Goal: Task Accomplishment & Management: Manage account settings

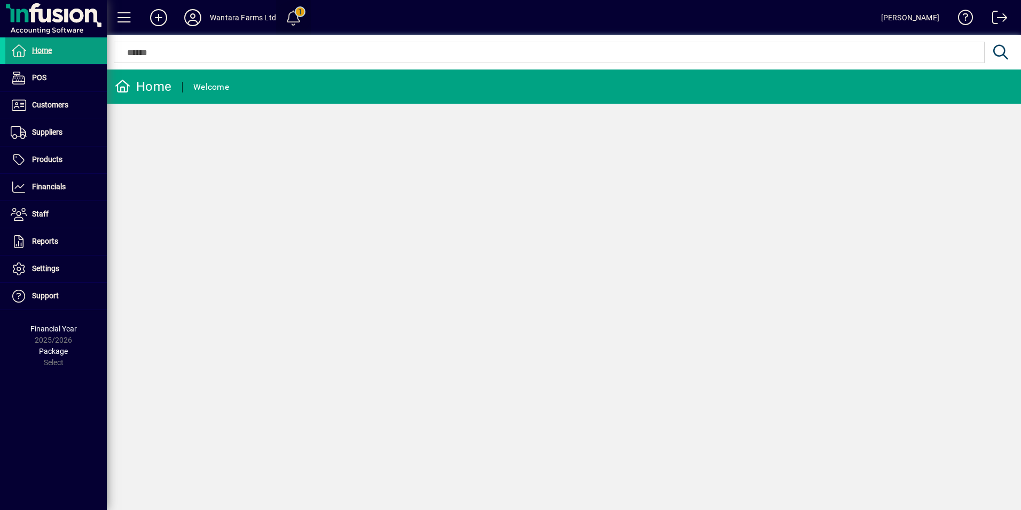
click at [295, 18] on span at bounding box center [293, 18] width 26 height 26
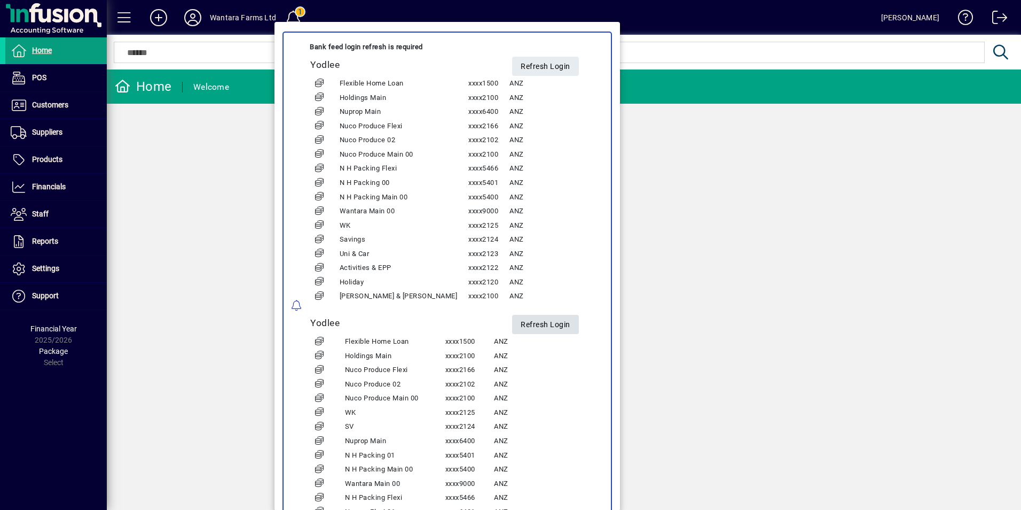
click at [521, 323] on span "Refresh Login" at bounding box center [546, 324] width 50 height 18
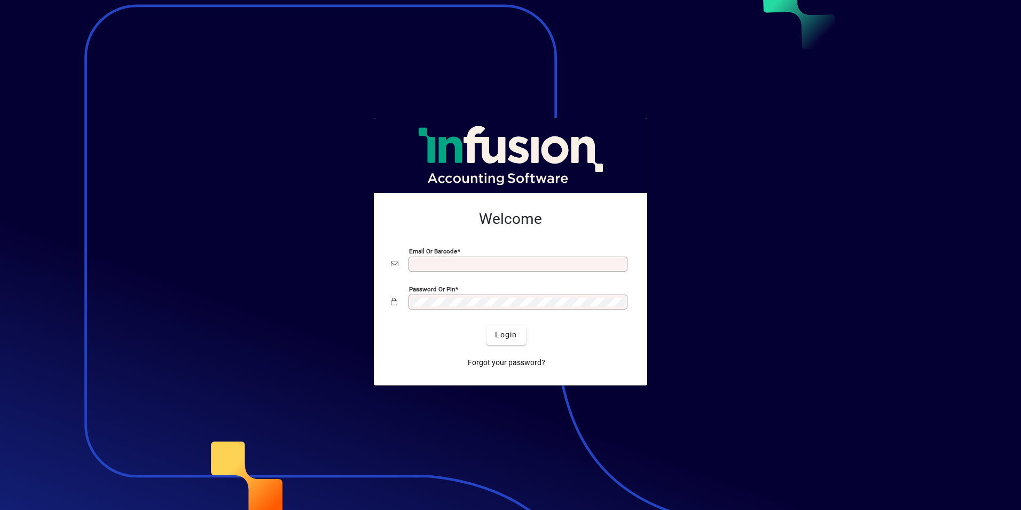
type input "**********"
click at [503, 333] on span "Login" at bounding box center [506, 334] width 22 height 11
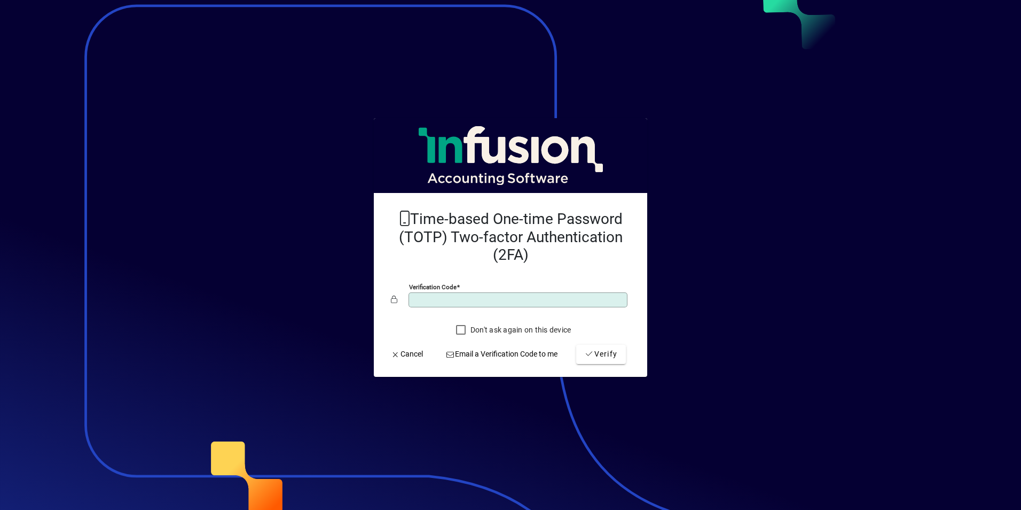
drag, startPoint x: 463, startPoint y: 300, endPoint x: 356, endPoint y: 294, distance: 107.0
click at [356, 294] on app-login-layout "Time-based One-time Password (TOTP) Two-factor Authentication (2FA) Verificatio…" at bounding box center [510, 255] width 1021 height 510
type input "******"
click at [576, 344] on button "Verify" at bounding box center [601, 353] width 50 height 19
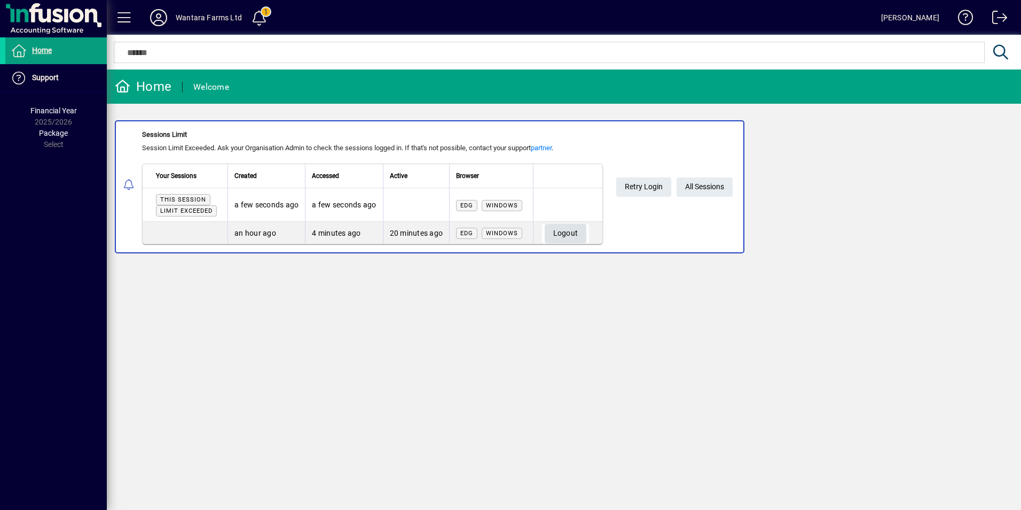
click at [574, 226] on span "Logout" at bounding box center [565, 233] width 25 height 18
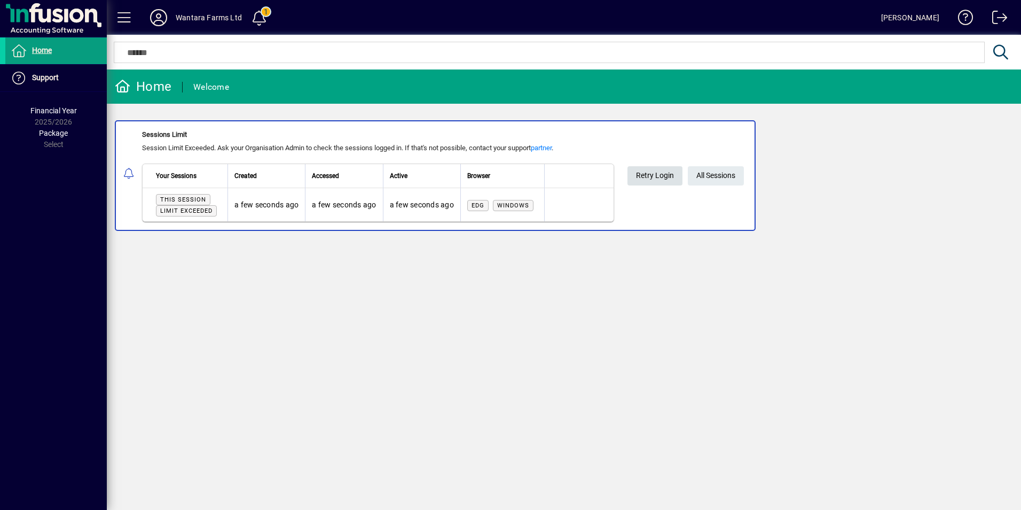
click at [636, 174] on span at bounding box center [655, 176] width 55 height 26
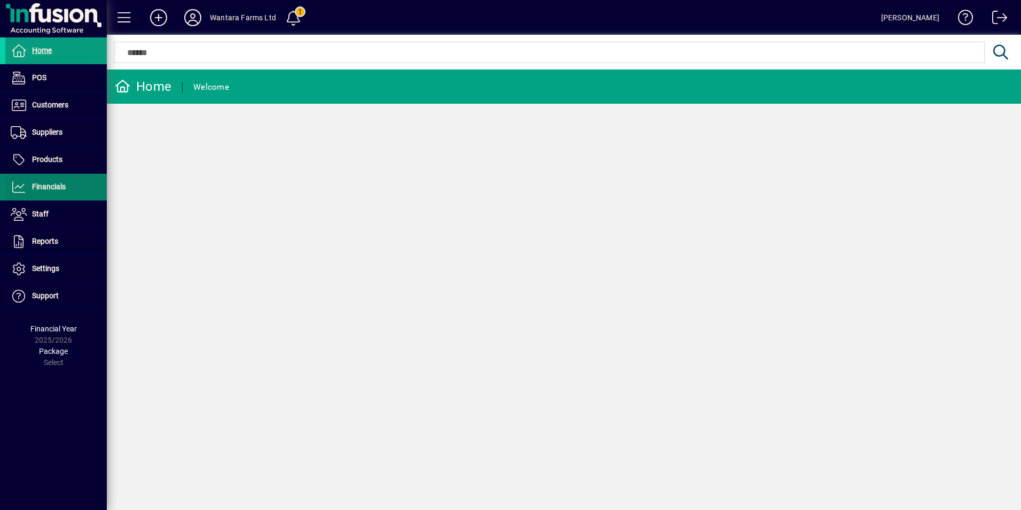
click at [48, 191] on span "Financials" at bounding box center [49, 186] width 34 height 9
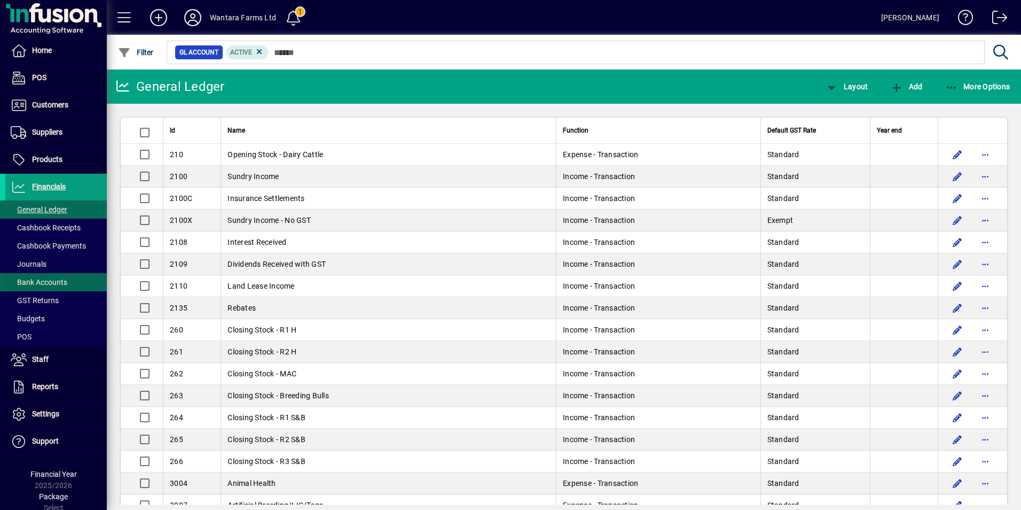
click at [56, 277] on span "Bank Accounts" at bounding box center [36, 282] width 62 height 11
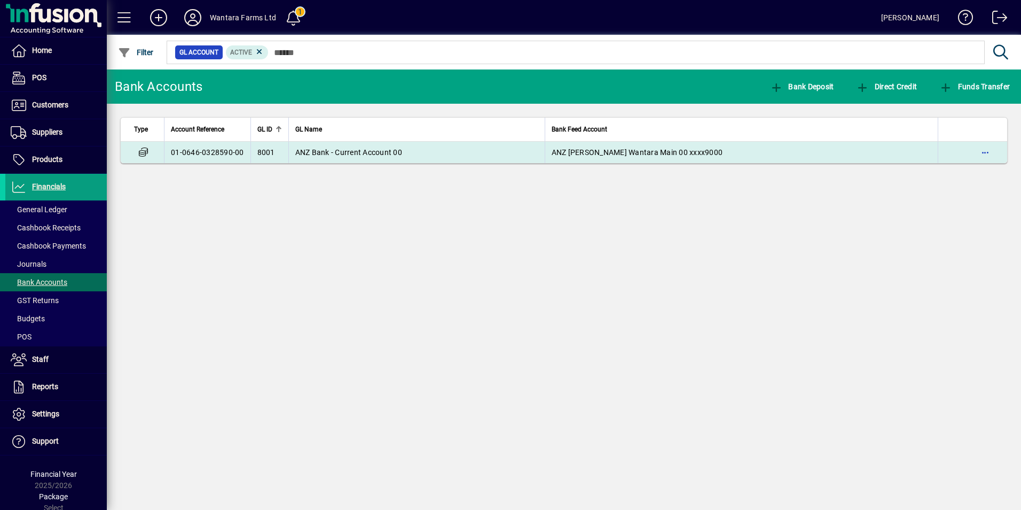
click at [328, 155] on span "ANZ Bank - Current Account 00" at bounding box center [348, 152] width 107 height 9
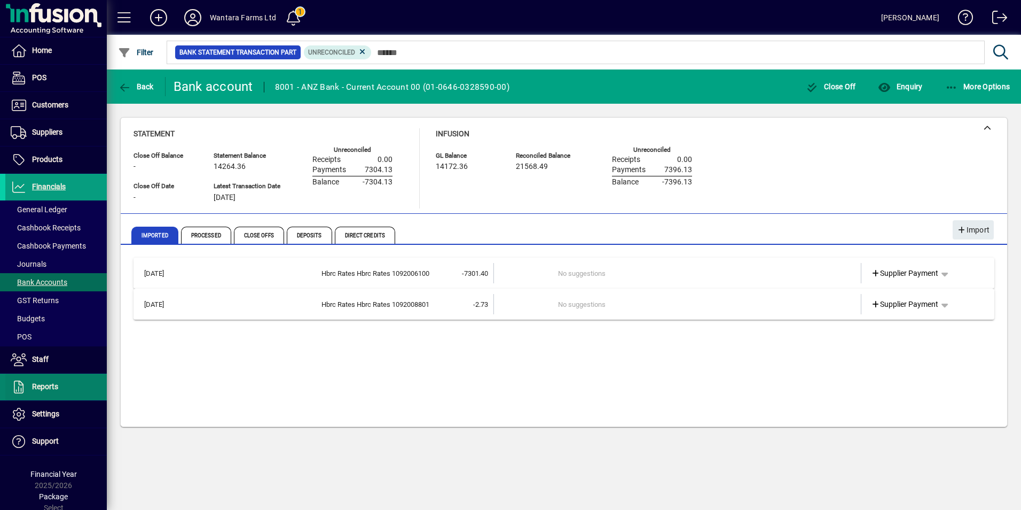
click at [46, 399] on span at bounding box center [55, 387] width 101 height 26
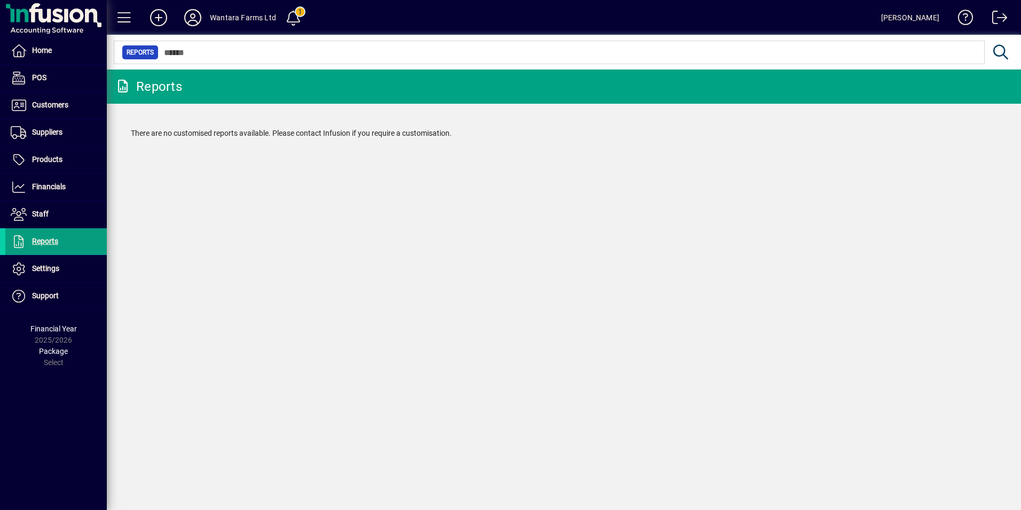
click at [46, 410] on div "Home POS Customers Invoices Payments Quotes Backorders Communications Suppliers…" at bounding box center [53, 255] width 107 height 510
click at [30, 273] on span "Settings" at bounding box center [32, 268] width 54 height 13
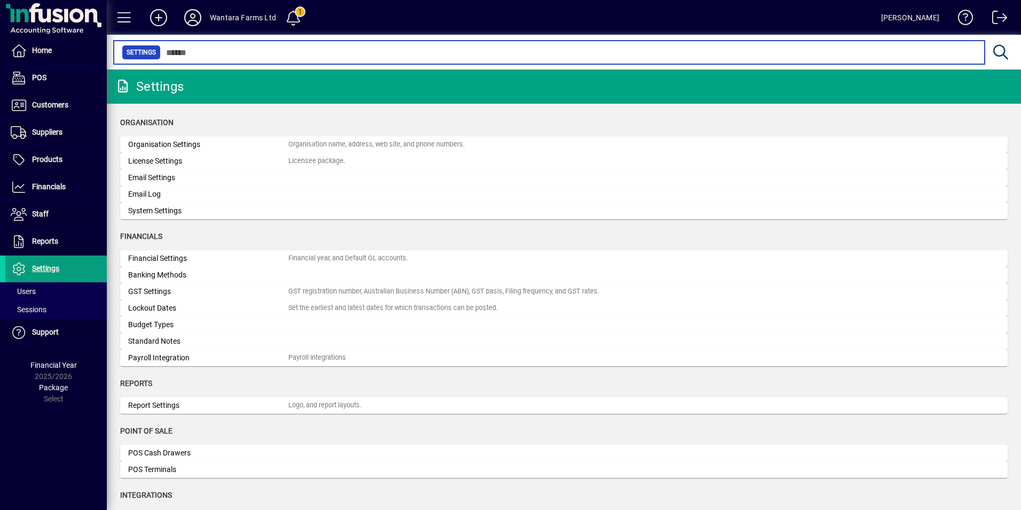
scroll to position [320, 0]
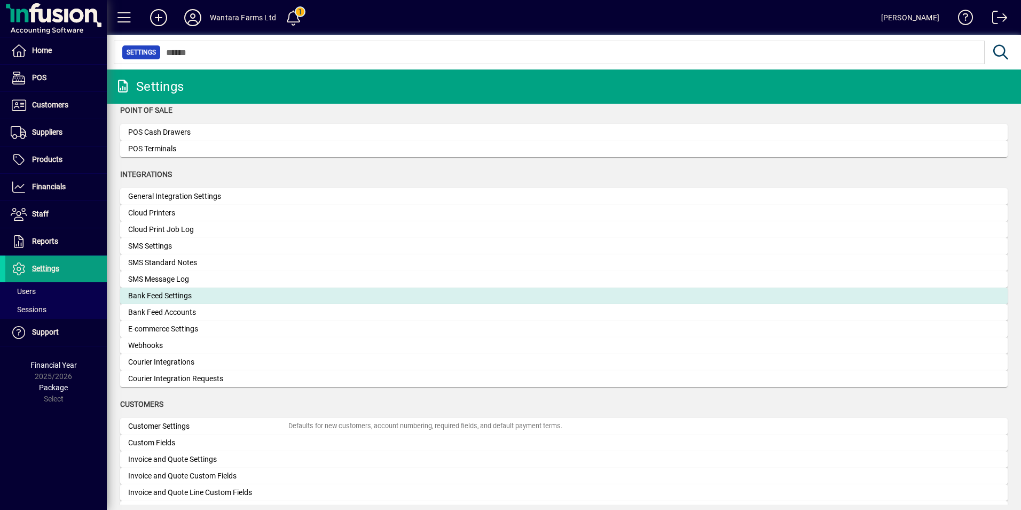
click at [164, 291] on div "Bank Feed Settings" at bounding box center [208, 295] width 160 height 11
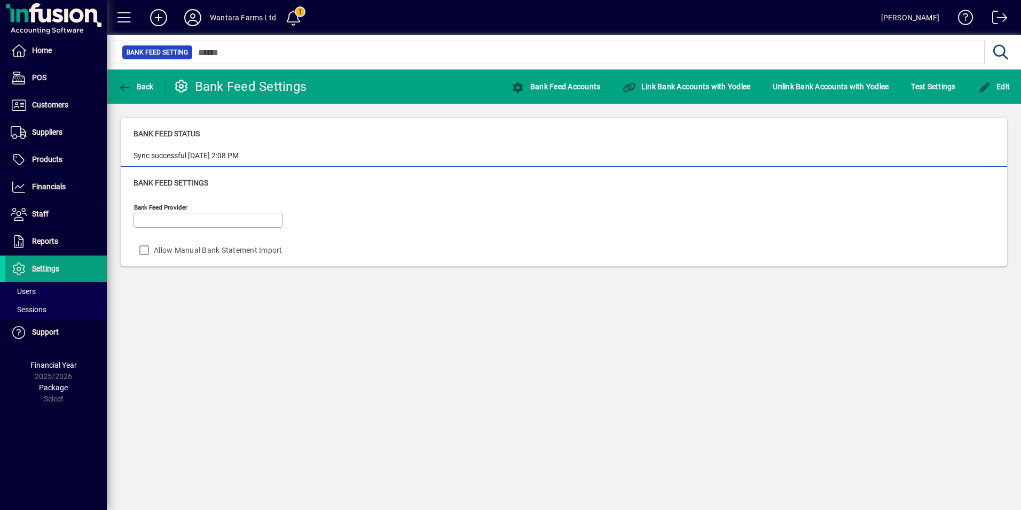
type input "******"
click at [924, 78] on span "Test Settings" at bounding box center [933, 86] width 44 height 17
click at [194, 20] on icon at bounding box center [192, 17] width 21 height 17
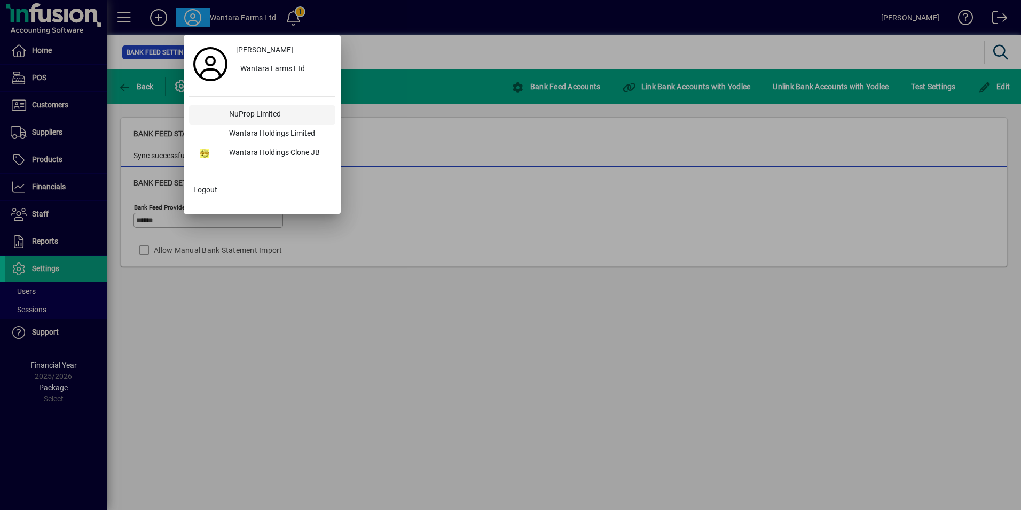
click at [261, 113] on div "NuProp Limited" at bounding box center [278, 114] width 115 height 19
